Goal: Navigation & Orientation: Go to known website

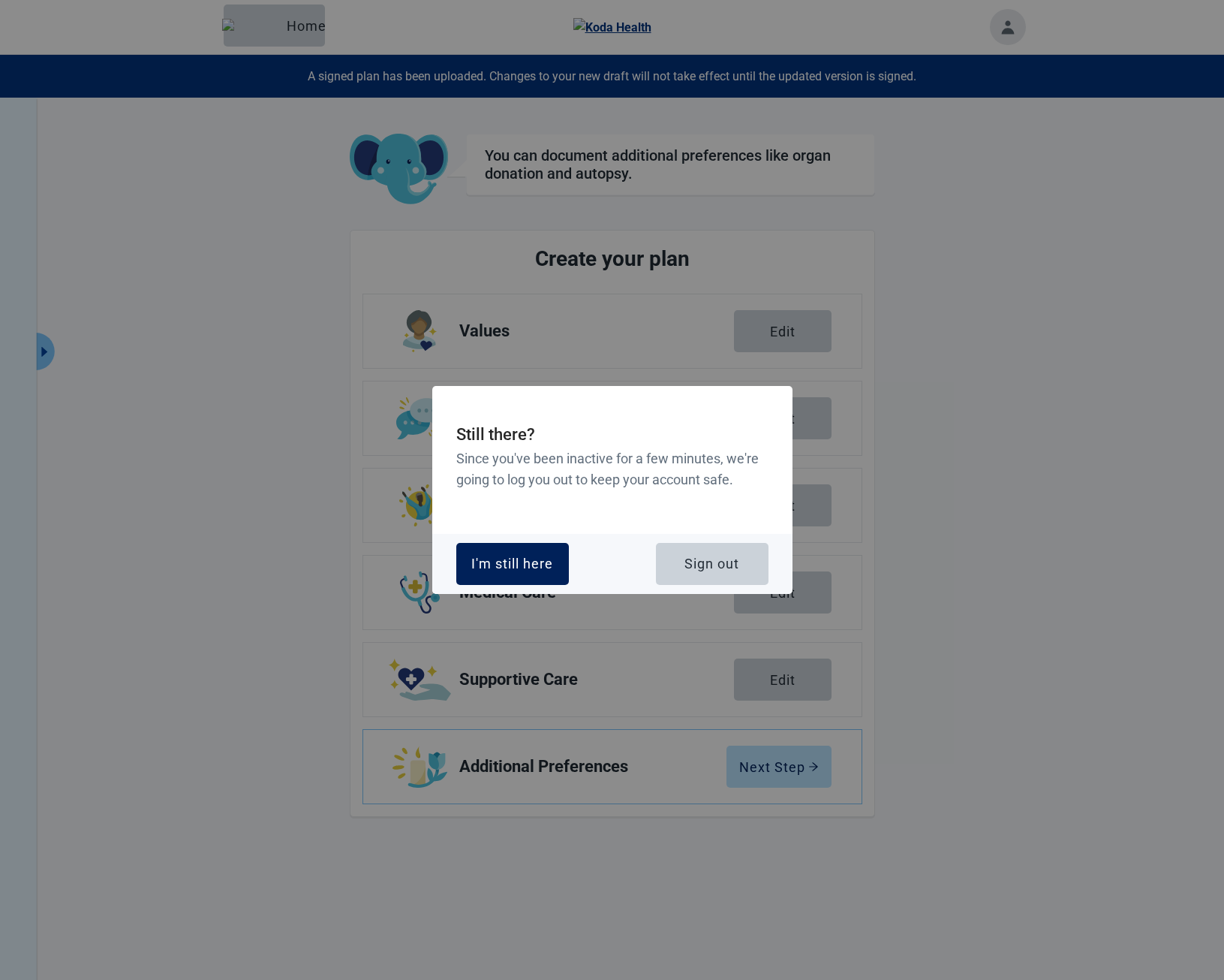
click at [516, 570] on div "I'm still here" at bounding box center [512, 564] width 82 height 15
